Goal: Transaction & Acquisition: Purchase product/service

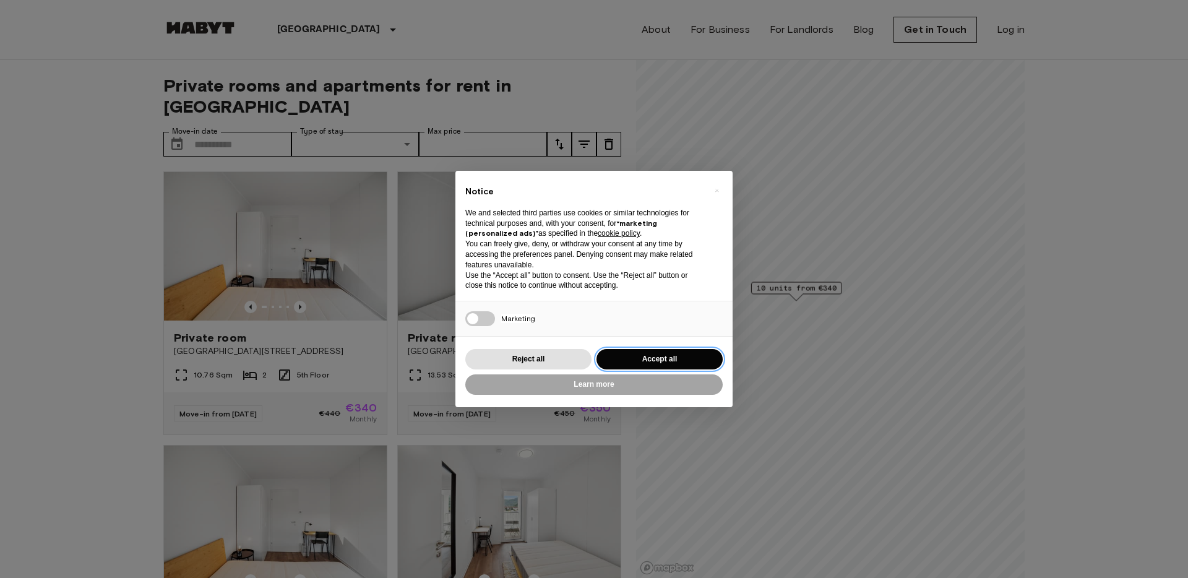
click at [624, 356] on button "Accept all" at bounding box center [659, 359] width 126 height 20
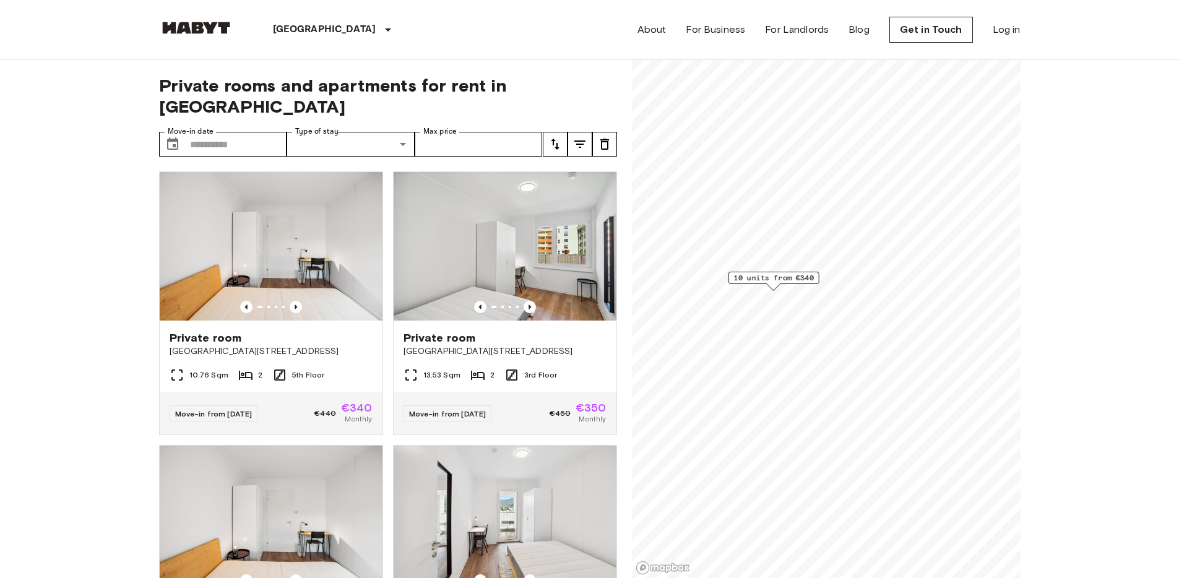
click at [581, 137] on icon "tune" at bounding box center [579, 144] width 15 height 15
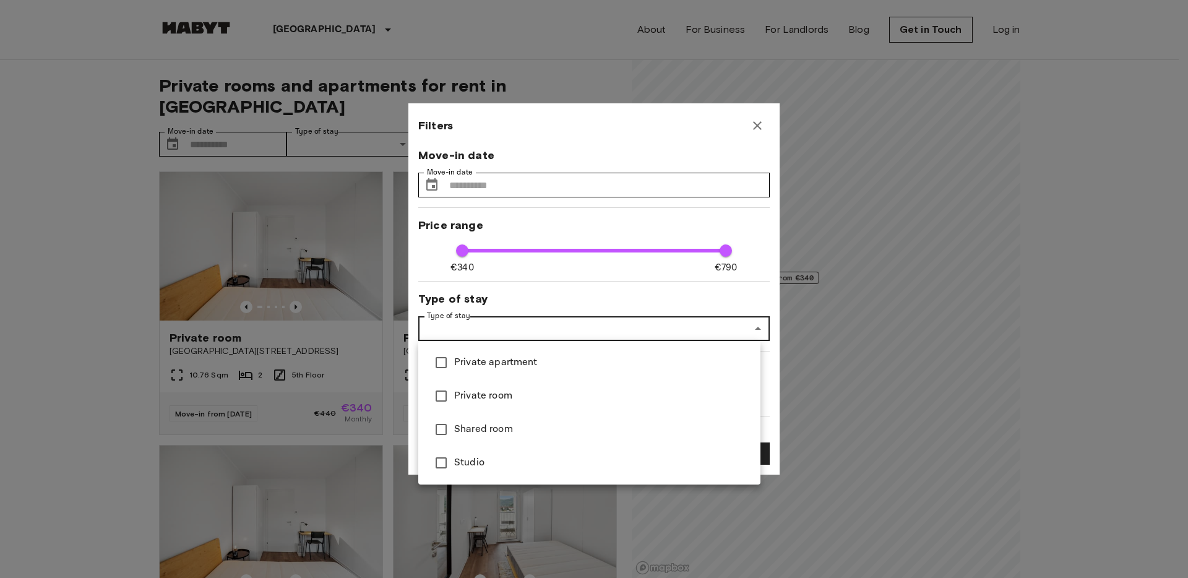
type input "**********"
type input "****"
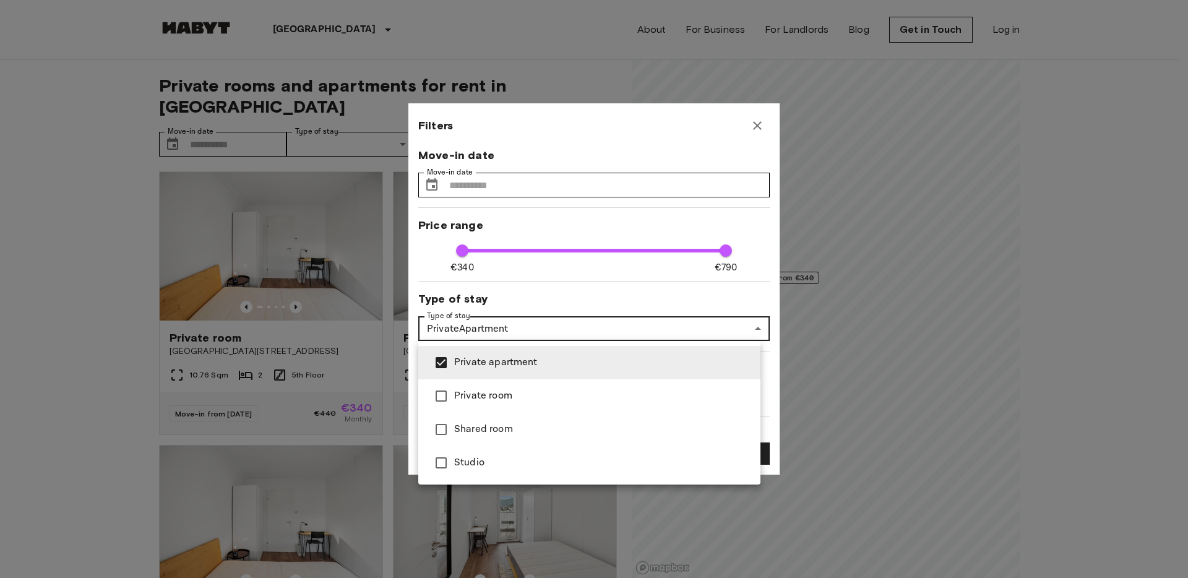
type input "**********"
type input "****"
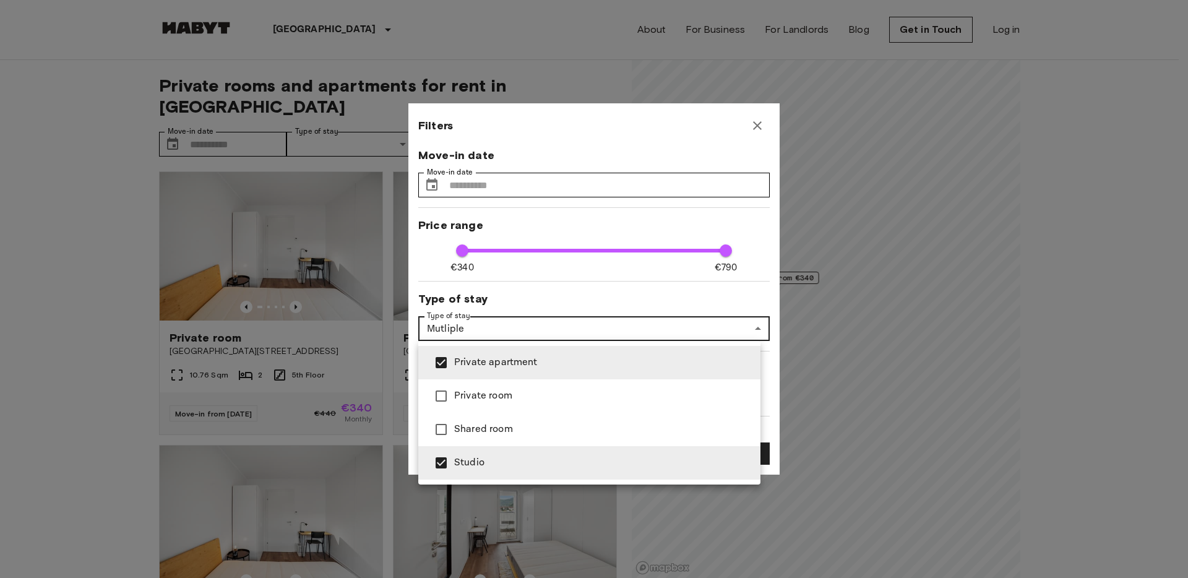
click at [734, 286] on div at bounding box center [594, 289] width 1188 height 578
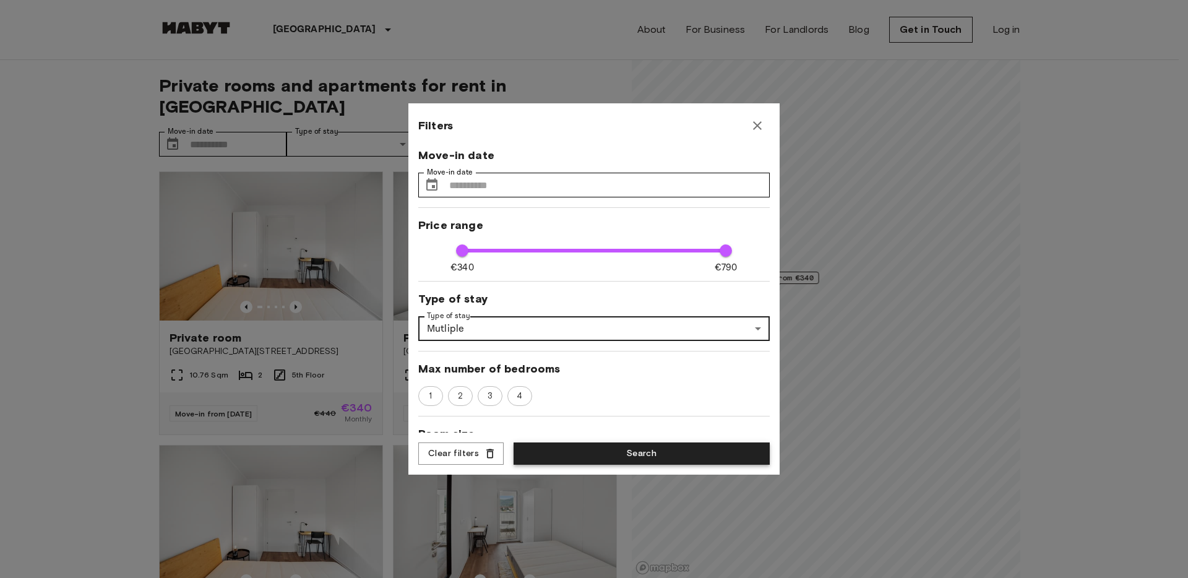
click at [658, 455] on button "Search" at bounding box center [642, 453] width 256 height 23
type input "**********"
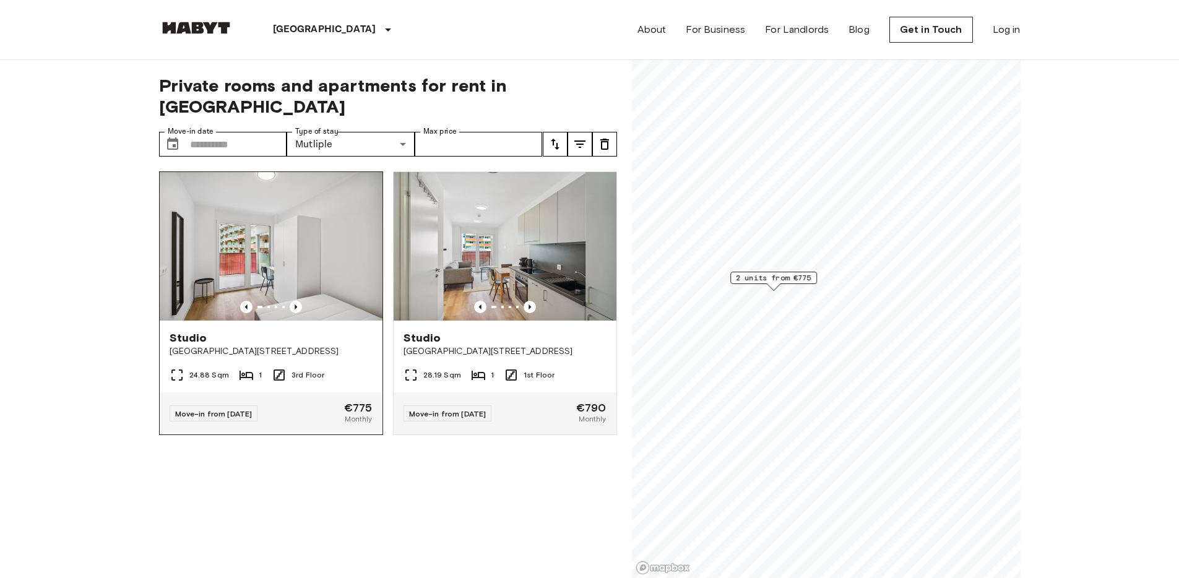
click at [290, 204] on img at bounding box center [271, 246] width 223 height 149
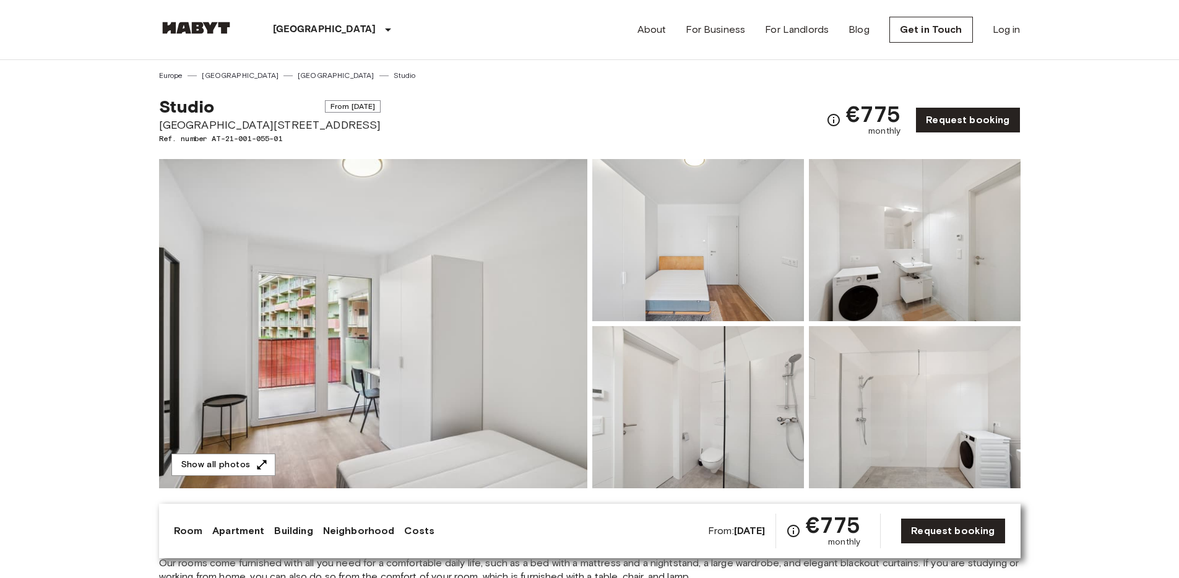
click at [407, 260] on img at bounding box center [373, 323] width 428 height 329
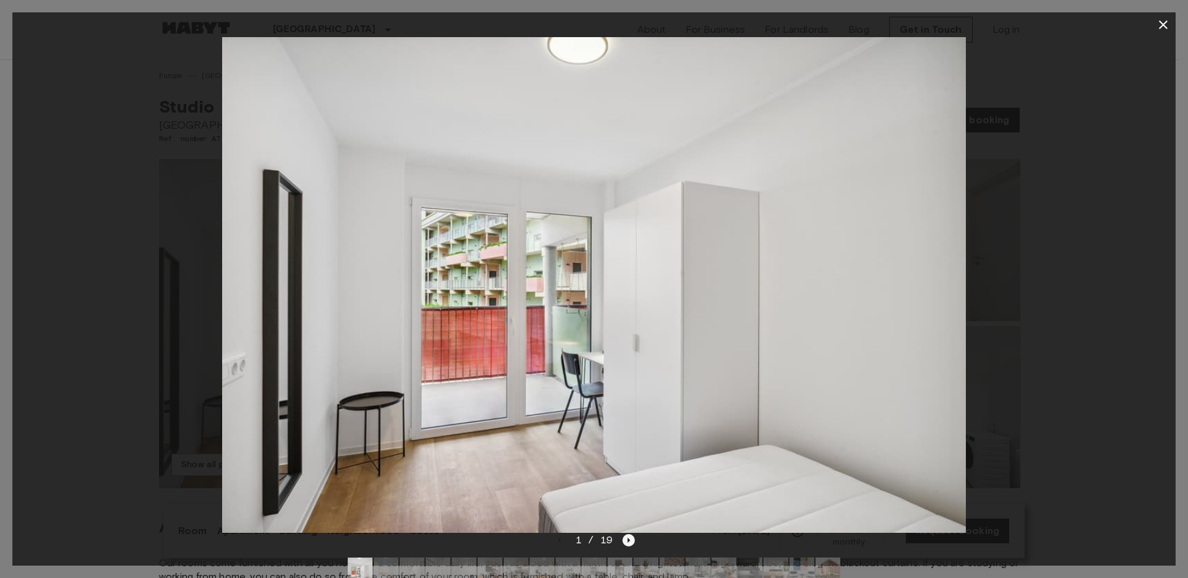
click at [627, 538] on icon "Next image" at bounding box center [628, 540] width 12 height 12
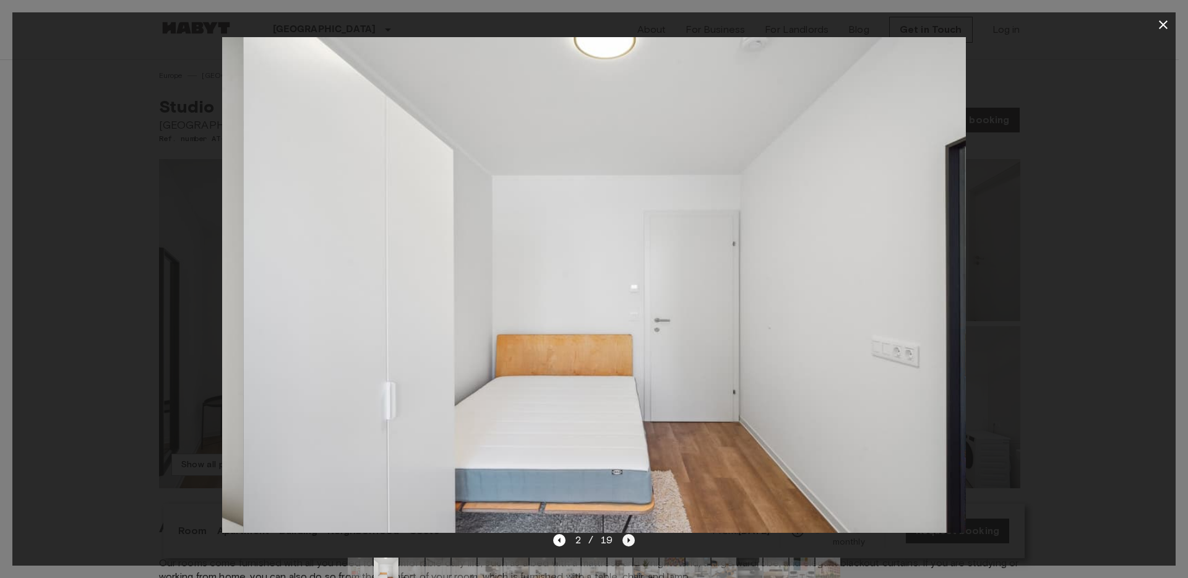
click at [627, 538] on icon "Next image" at bounding box center [628, 540] width 12 height 12
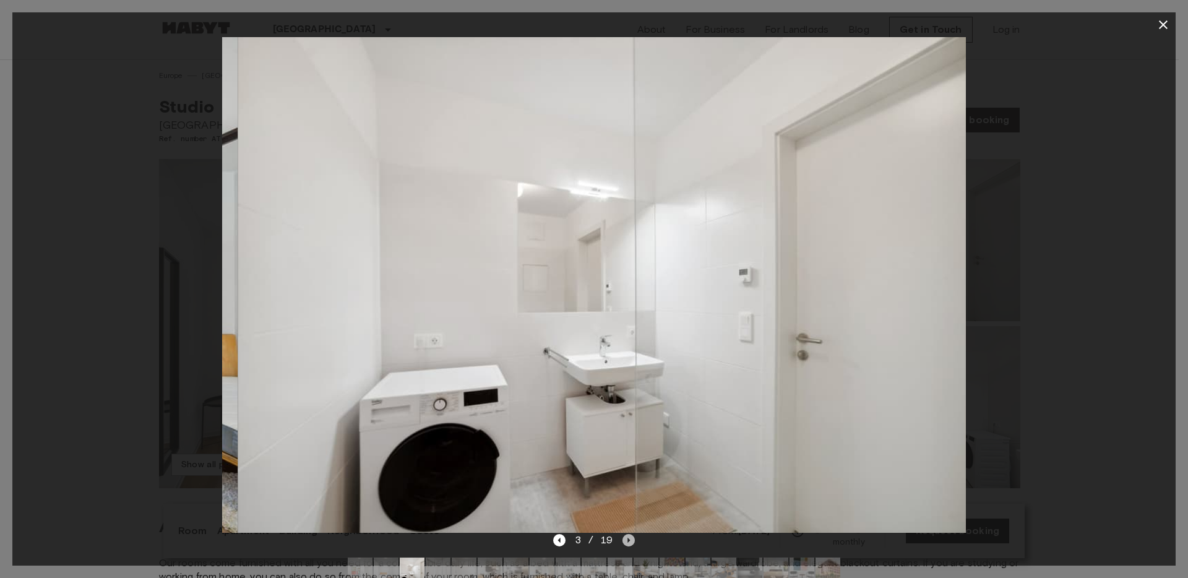
click at [627, 538] on icon "Next image" at bounding box center [628, 540] width 12 height 12
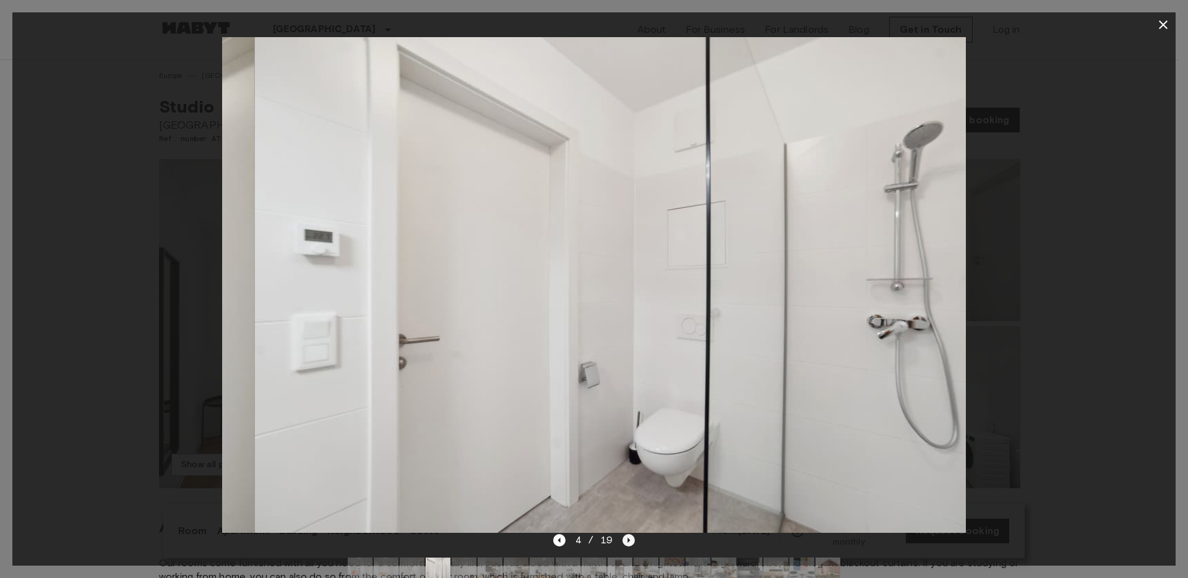
click at [627, 538] on icon "Next image" at bounding box center [628, 540] width 12 height 12
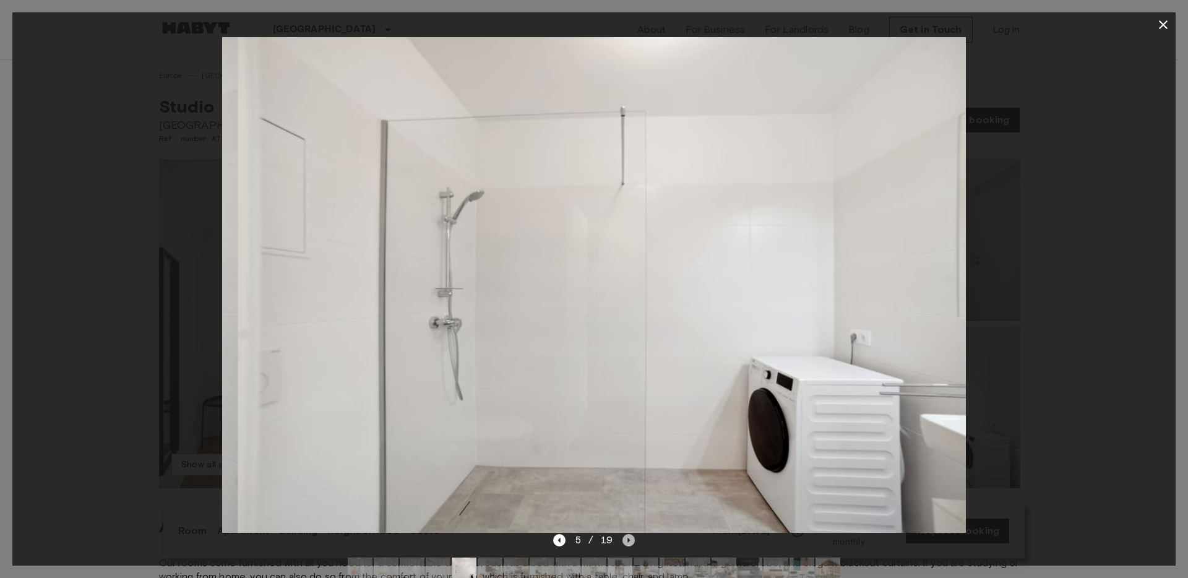
click at [627, 538] on icon "Next image" at bounding box center [628, 540] width 12 height 12
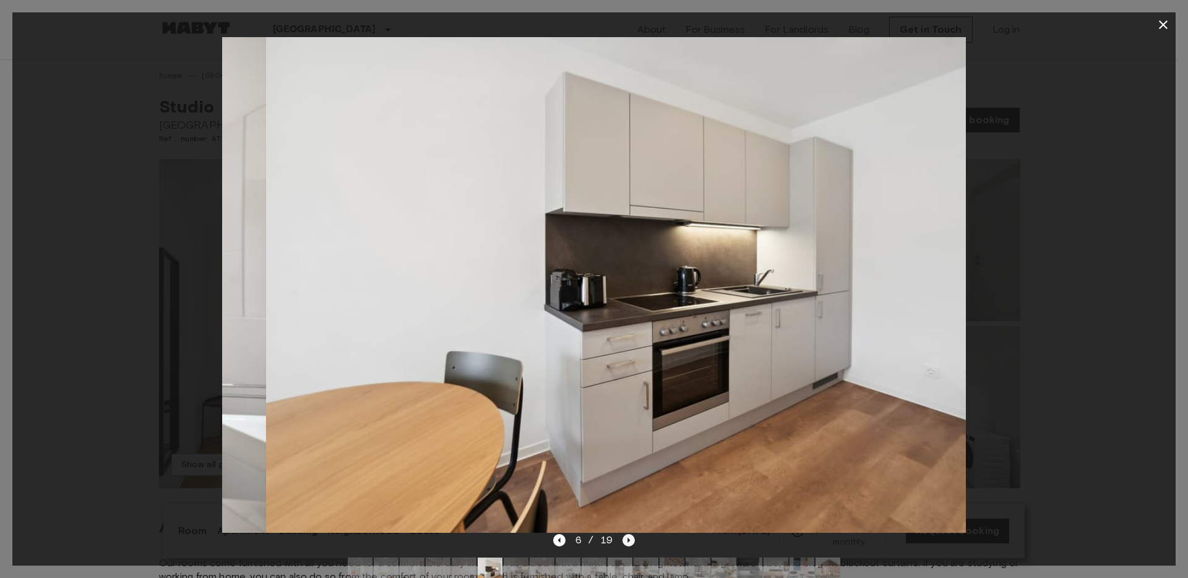
click at [627, 538] on icon "Next image" at bounding box center [628, 540] width 12 height 12
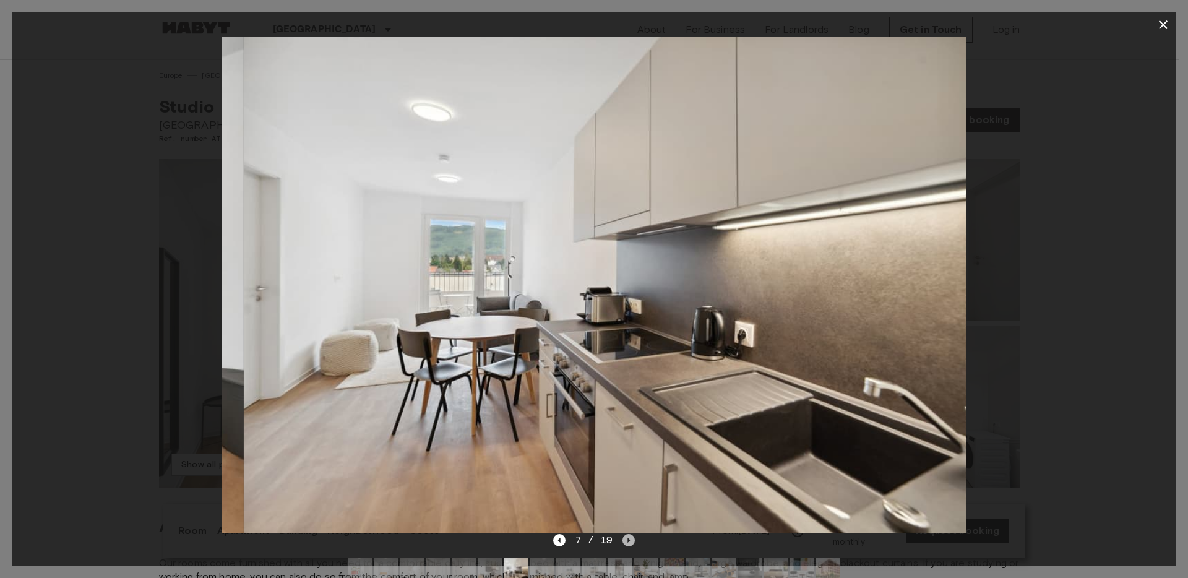
click at [627, 538] on icon "Next image" at bounding box center [628, 540] width 12 height 12
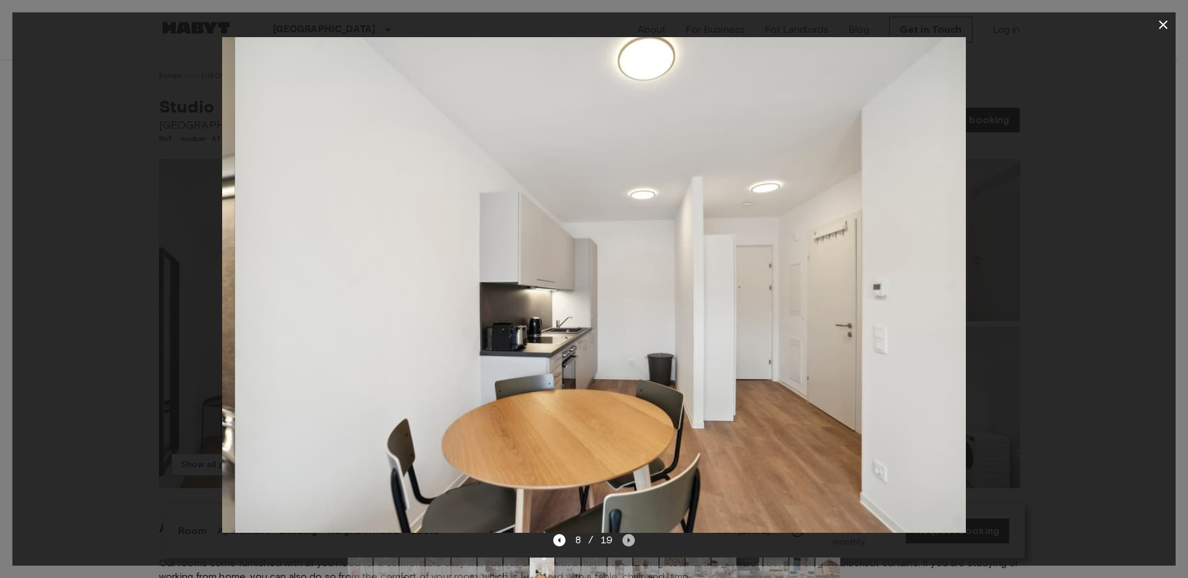
click at [627, 538] on icon "Next image" at bounding box center [628, 540] width 12 height 12
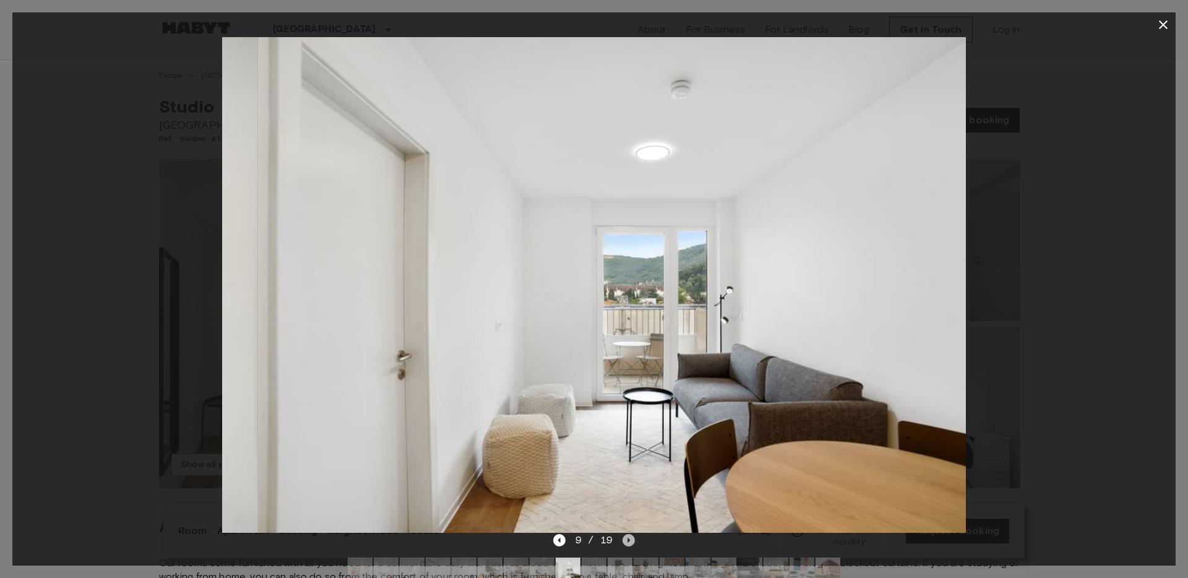
click at [627, 538] on icon "Next image" at bounding box center [628, 540] width 12 height 12
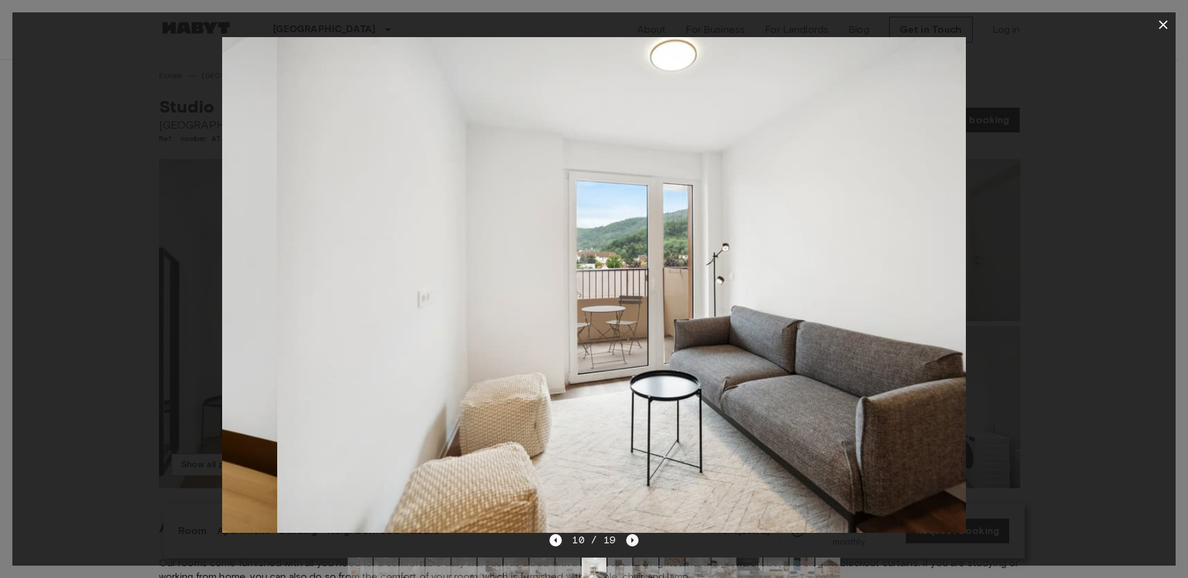
click at [627, 538] on icon "Next image" at bounding box center [632, 540] width 12 height 12
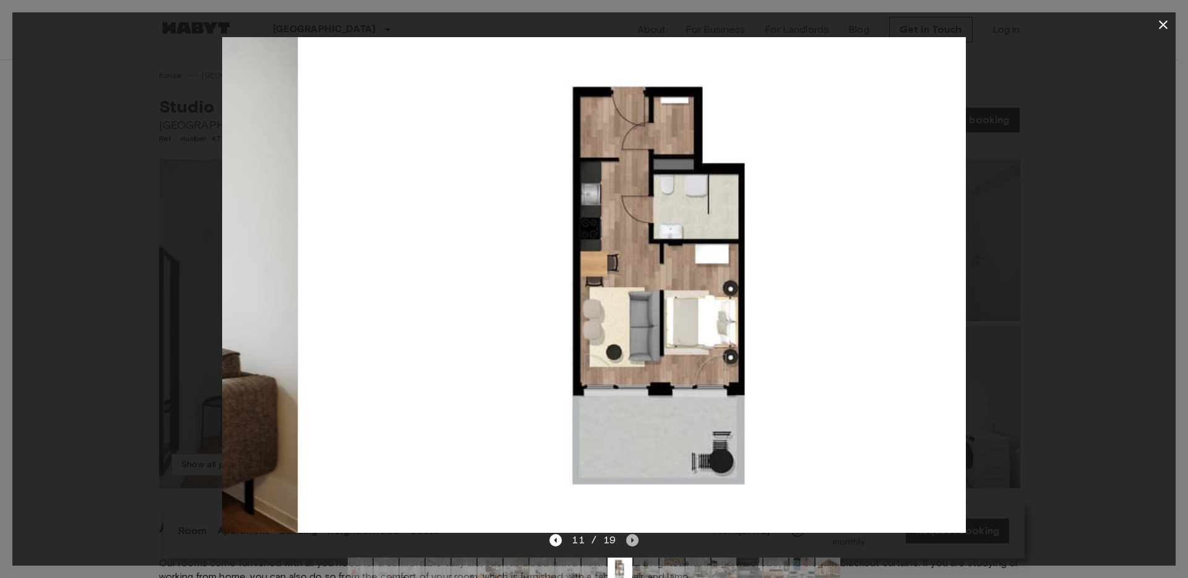
click at [627, 538] on icon "Next image" at bounding box center [632, 540] width 12 height 12
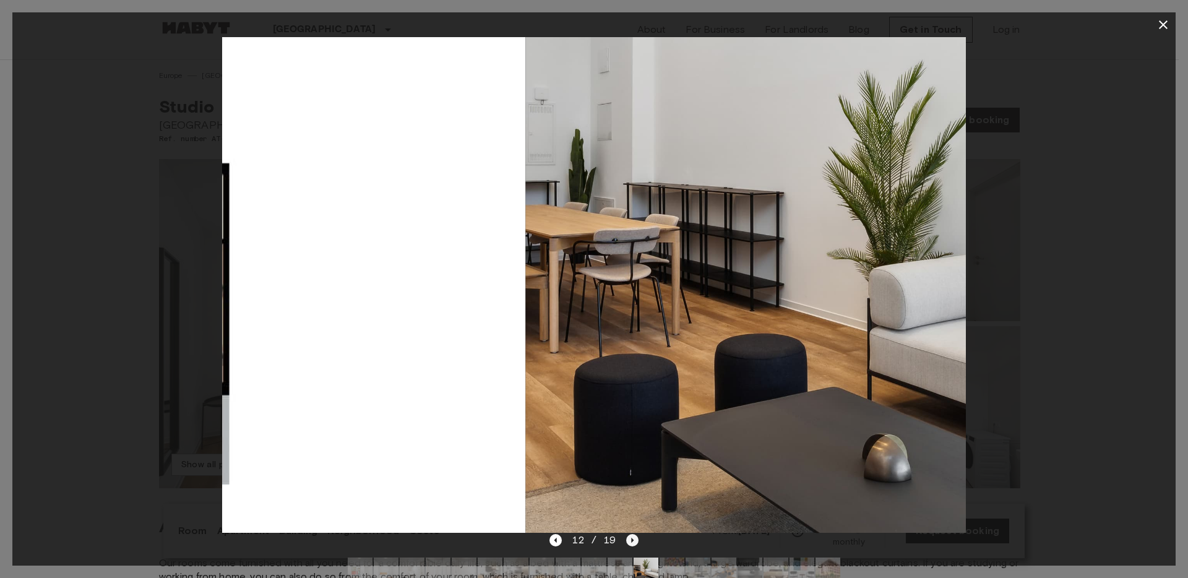
click at [627, 538] on icon "Next image" at bounding box center [632, 540] width 12 height 12
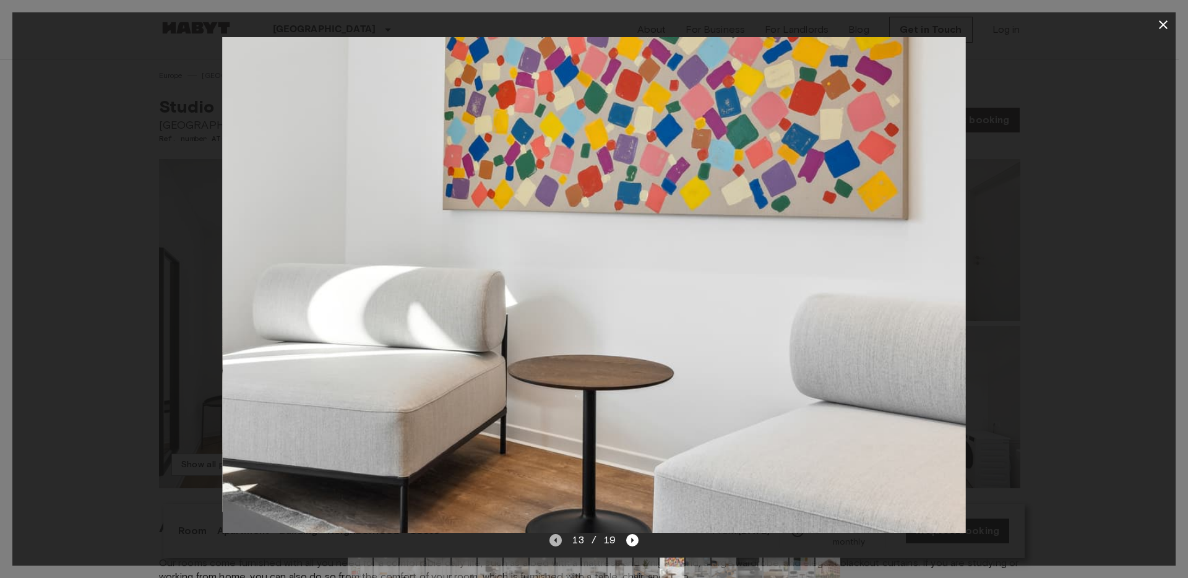
click at [559, 542] on icon "Previous image" at bounding box center [555, 540] width 12 height 12
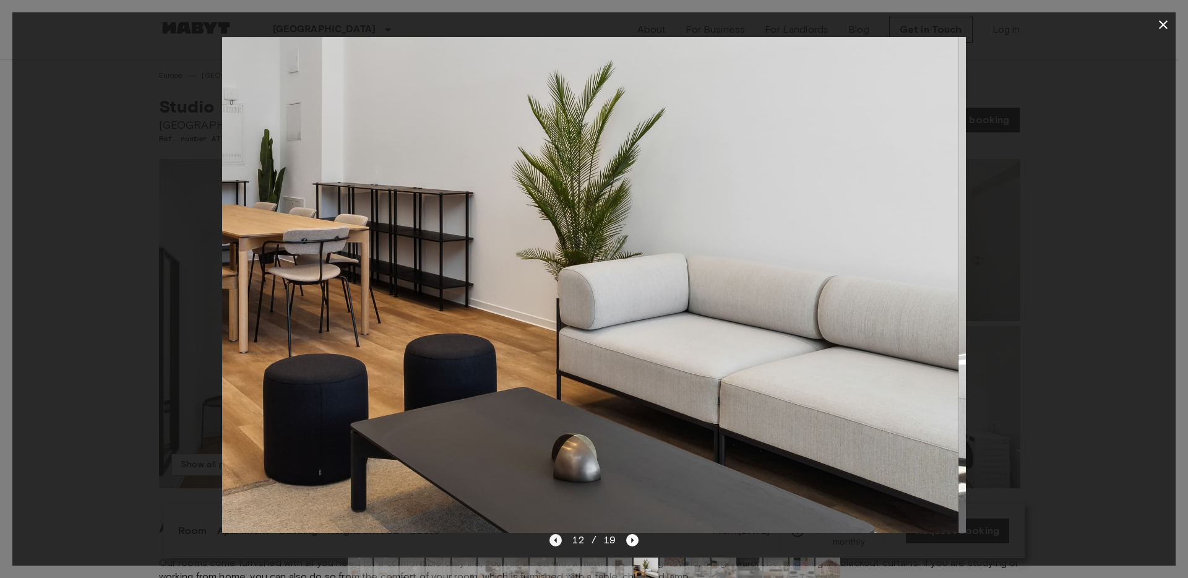
click at [558, 542] on icon "Previous image" at bounding box center [555, 540] width 12 height 12
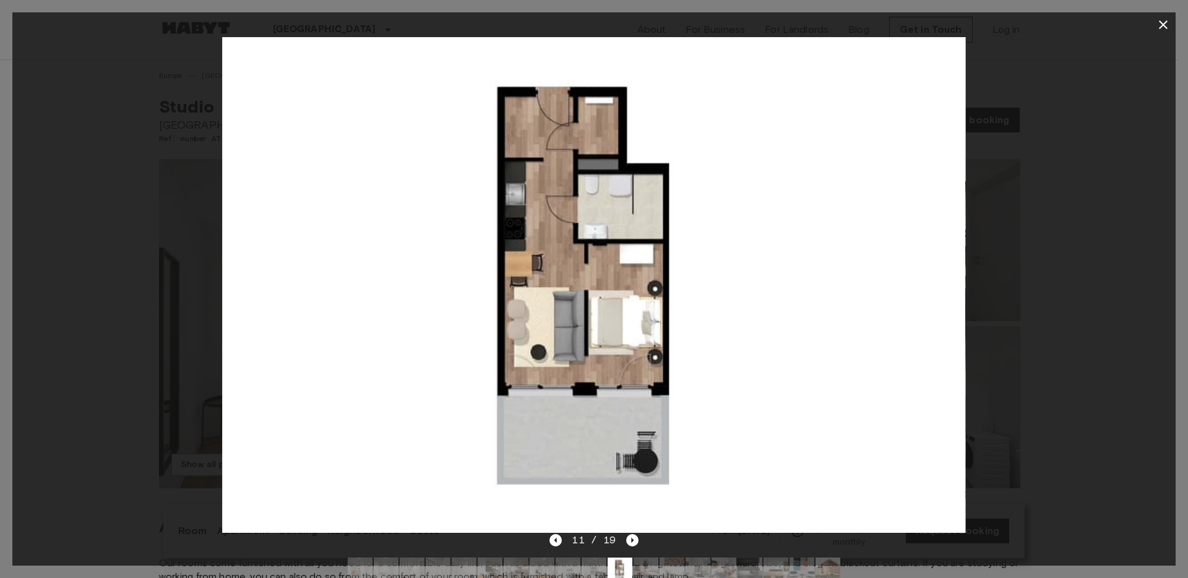
click at [1160, 20] on icon "button" at bounding box center [1163, 24] width 15 height 15
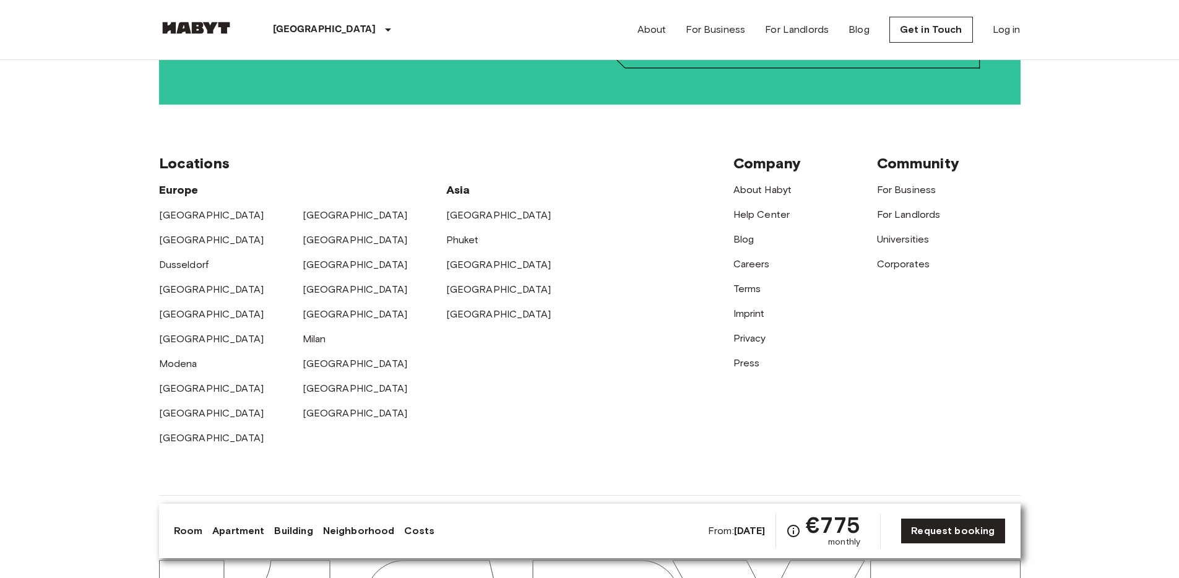
scroll to position [2606, 0]
